Goal: Information Seeking & Learning: Learn about a topic

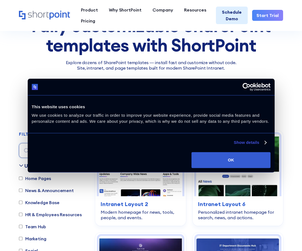
scroll to position [82, 0]
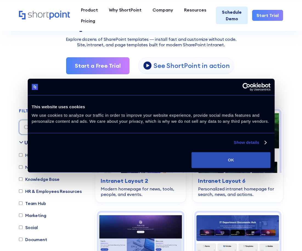
click at [227, 160] on button "OK" at bounding box center [230, 160] width 79 height 16
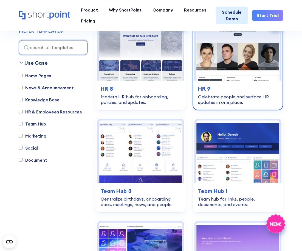
scroll to position [740, 0]
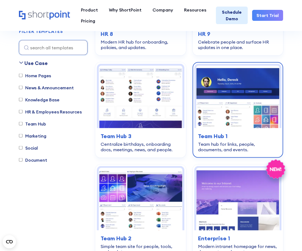
click at [219, 133] on h3 "Team Hub 1" at bounding box center [238, 136] width 80 height 8
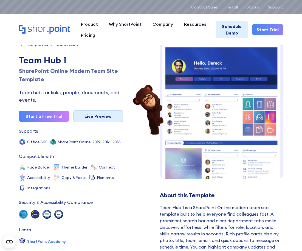
click at [102, 117] on link "Live Preview" at bounding box center [98, 116] width 50 height 12
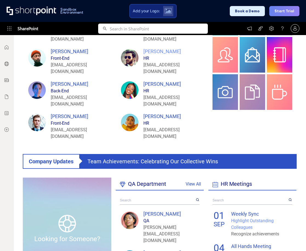
scroll to position [137, 0]
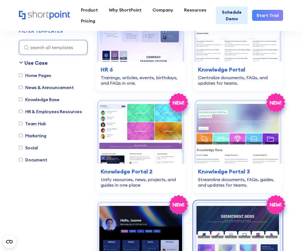
scroll to position [1726, 0]
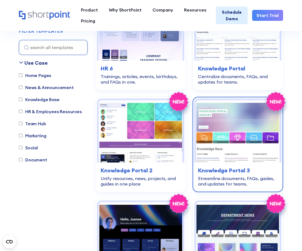
click at [221, 166] on h3 "Knowledge Portal 3" at bounding box center [238, 170] width 80 height 8
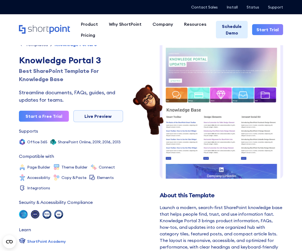
scroll to position [61, 0]
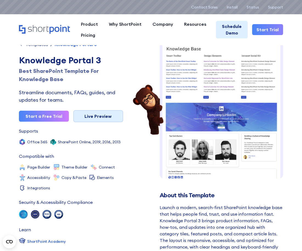
click at [105, 116] on link "Live Preview" at bounding box center [98, 116] width 50 height 12
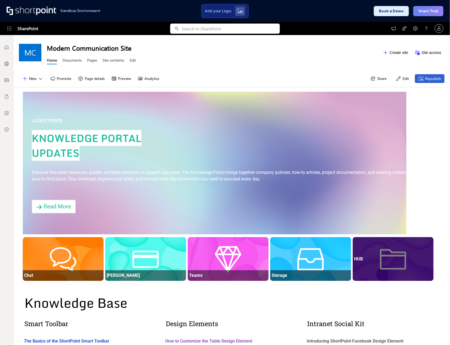
scroll to position [27, 0]
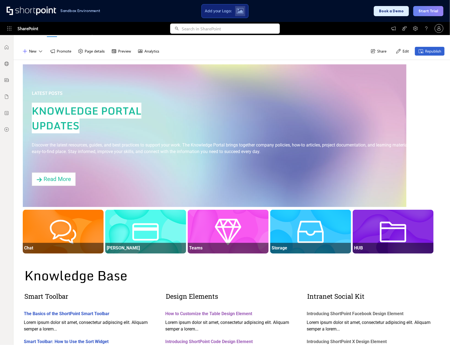
click at [8, 195] on div at bounding box center [6, 190] width 13 height 310
